Goal: Task Accomplishment & Management: Manage account settings

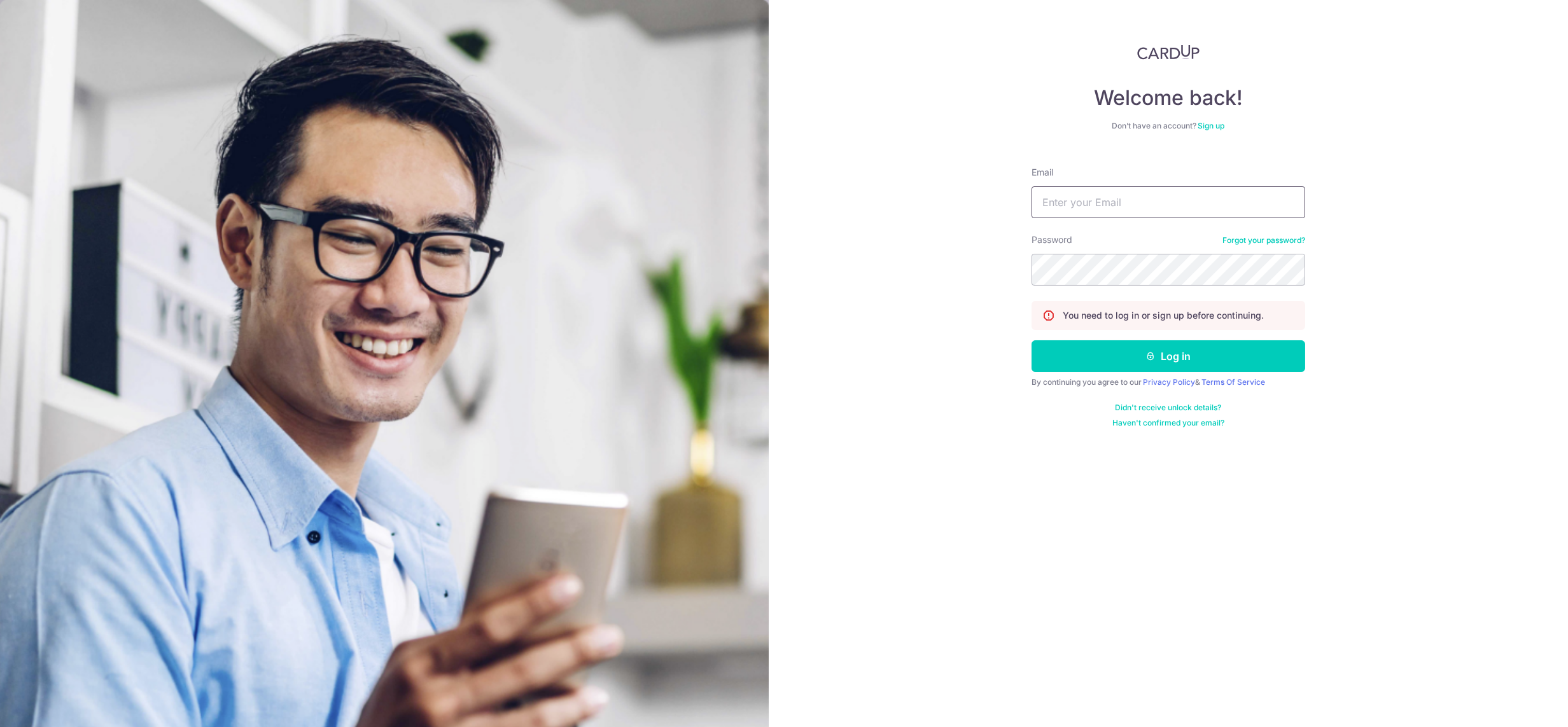
click at [1147, 204] on input "Email" at bounding box center [1168, 202] width 273 height 32
type input "[DEMOGRAPHIC_DATA][EMAIL_ADDRESS][DOMAIN_NAME]"
click at [1032, 340] on button "Log in" at bounding box center [1168, 356] width 273 height 32
